Goal: Transaction & Acquisition: Purchase product/service

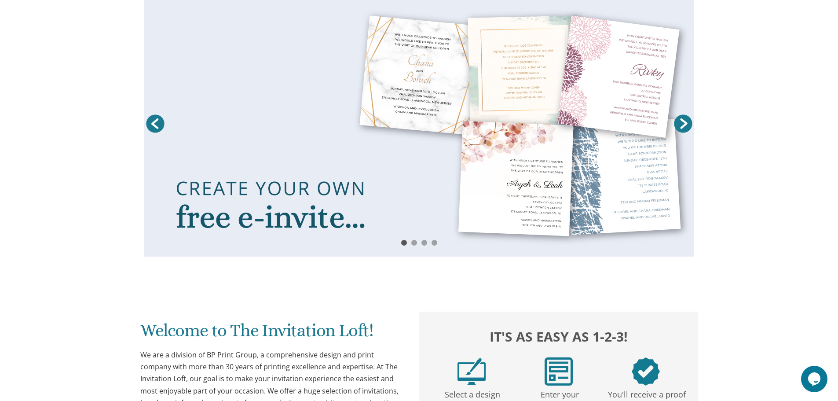
scroll to position [88, 0]
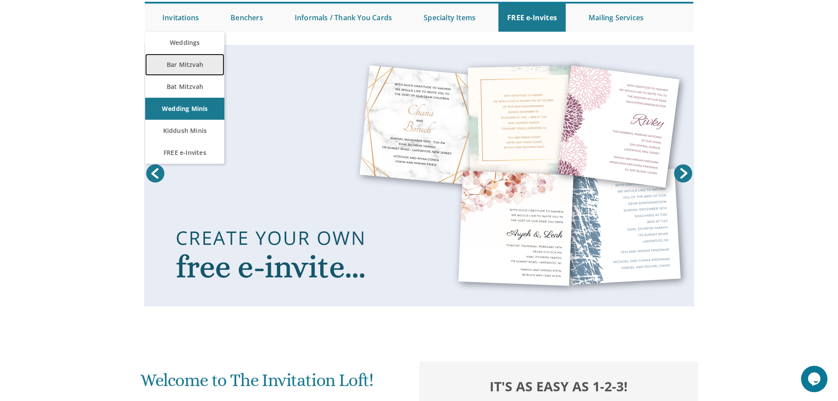
click at [190, 71] on link "Bar Mitzvah" at bounding box center [184, 65] width 79 height 22
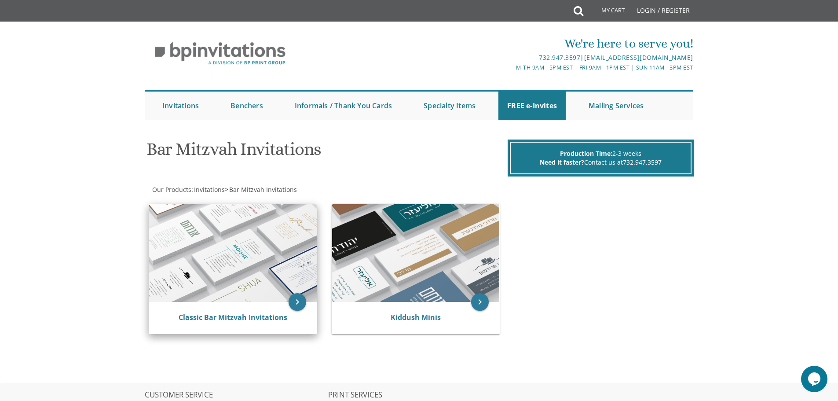
click at [236, 291] on img at bounding box center [233, 253] width 168 height 98
click at [253, 227] on img at bounding box center [233, 253] width 168 height 98
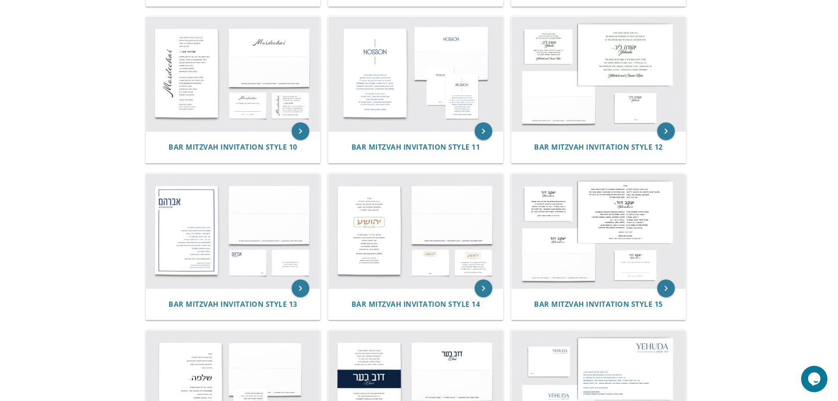
scroll to position [660, 0]
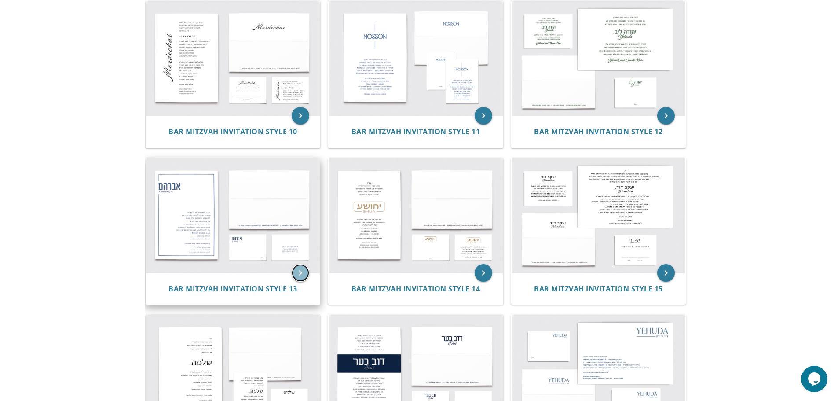
click at [301, 277] on icon "keyboard_arrow_right" at bounding box center [301, 273] width 18 height 18
